Goal: Find specific page/section: Find specific page/section

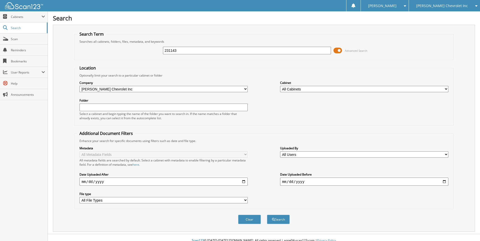
type input "231143"
click at [267, 215] on button "Search" at bounding box center [278, 219] width 23 height 9
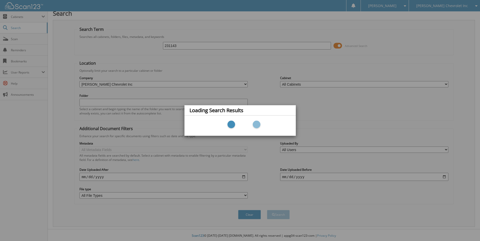
scroll to position [6, 0]
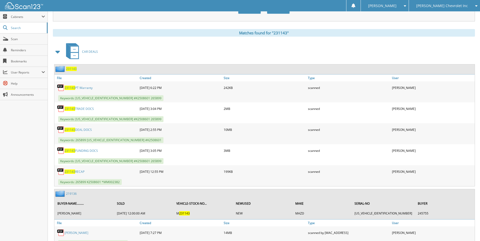
scroll to position [202, 0]
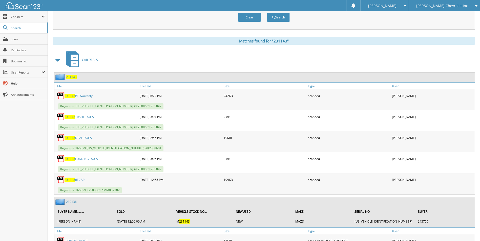
click at [73, 78] on span "231143" at bounding box center [71, 77] width 11 height 4
